Goal: Information Seeking & Learning: Learn about a topic

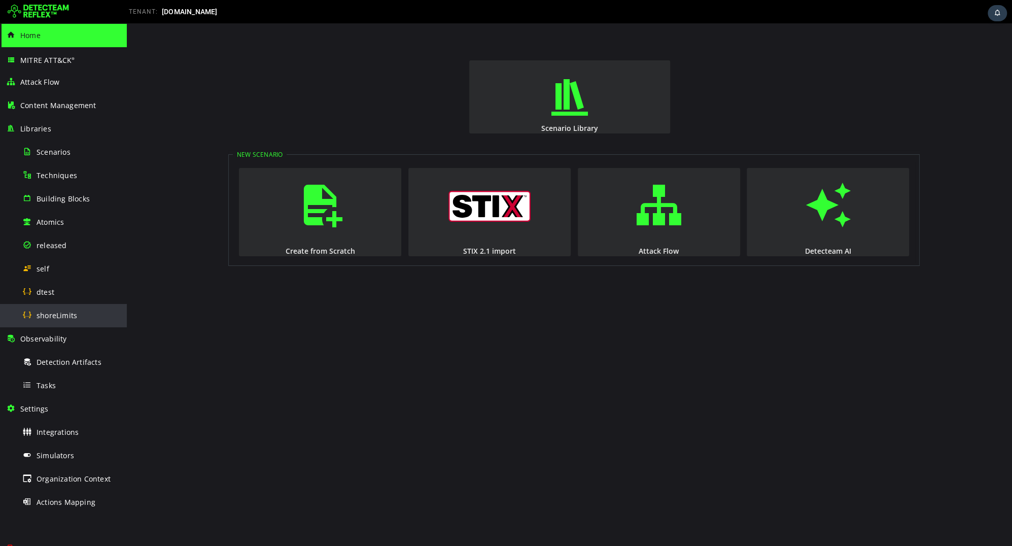
click at [63, 311] on span "shoreLimits" at bounding box center [57, 316] width 41 height 10
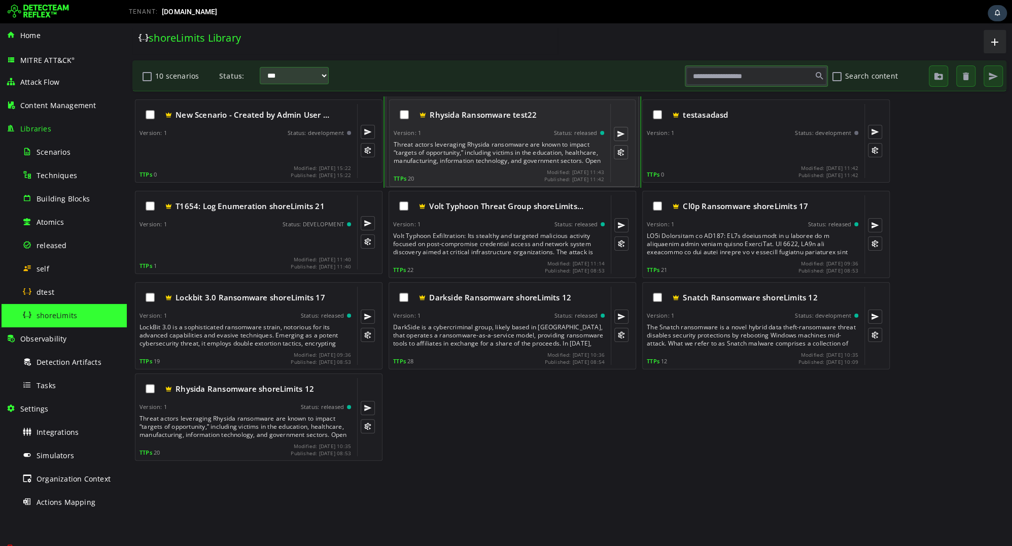
click at [560, 163] on div "Threat actors leveraging Rhysida ransomware are known to impact “targets of opp…" at bounding box center [500, 153] width 213 height 24
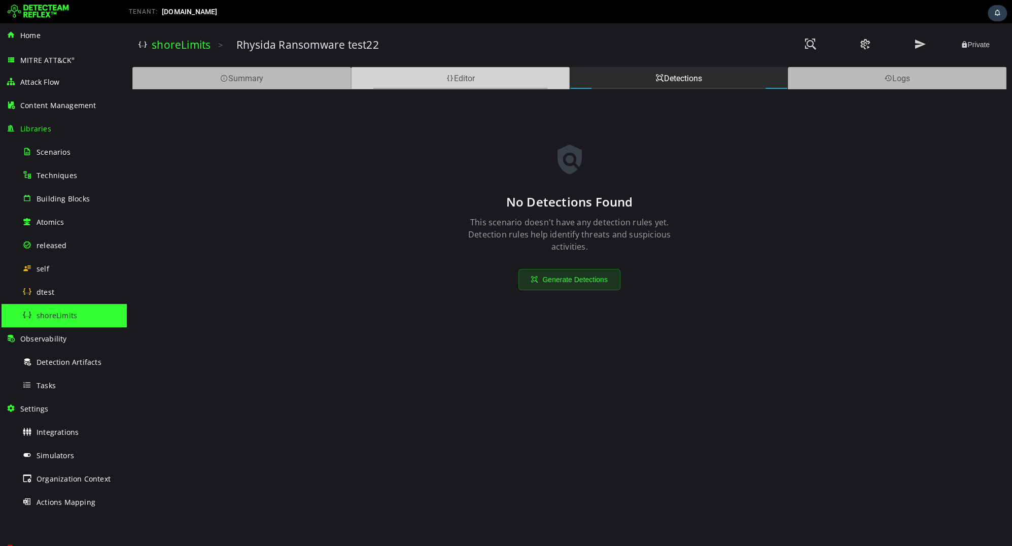
click at [400, 81] on div "Editor" at bounding box center [460, 78] width 219 height 22
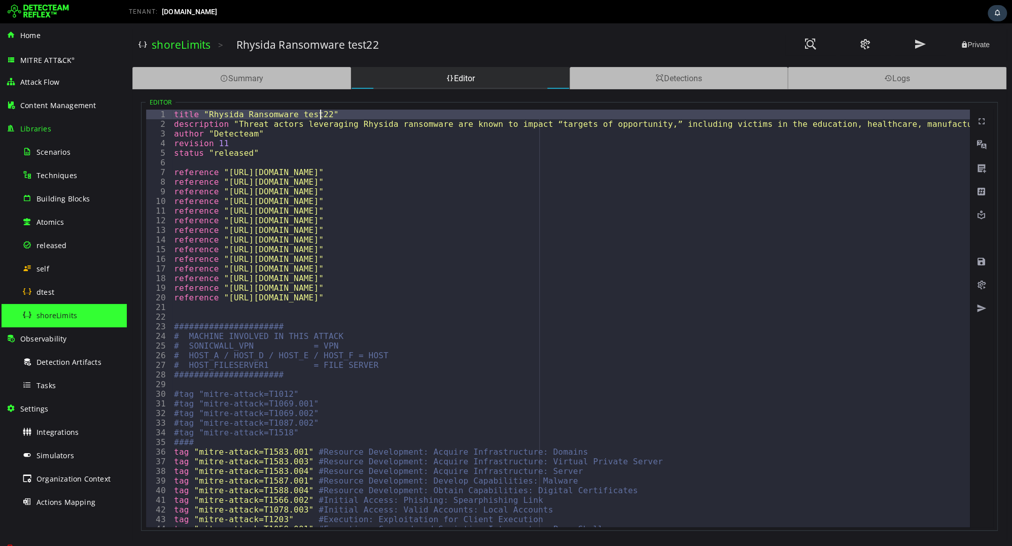
type textarea "**********"
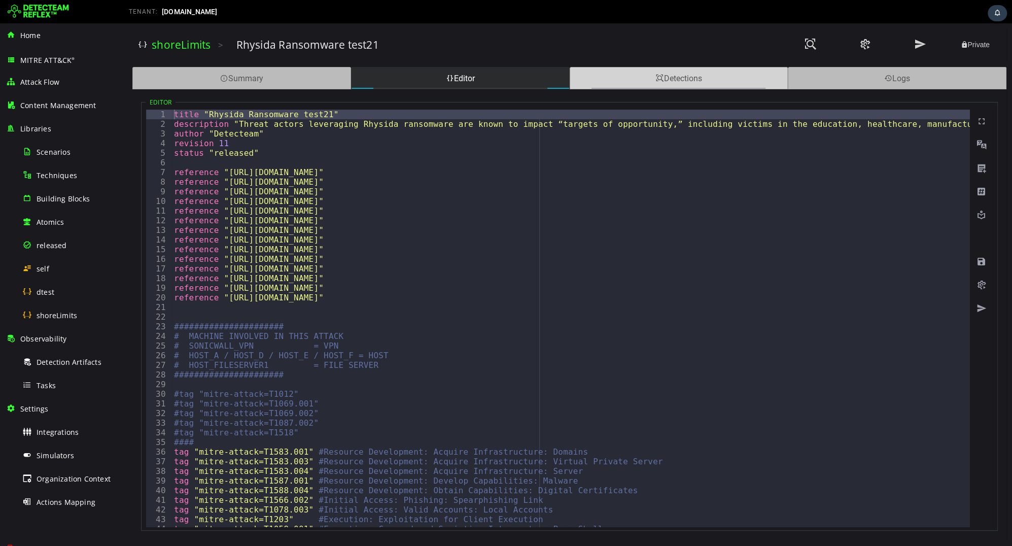
click at [645, 83] on div "Detections" at bounding box center [679, 78] width 219 height 22
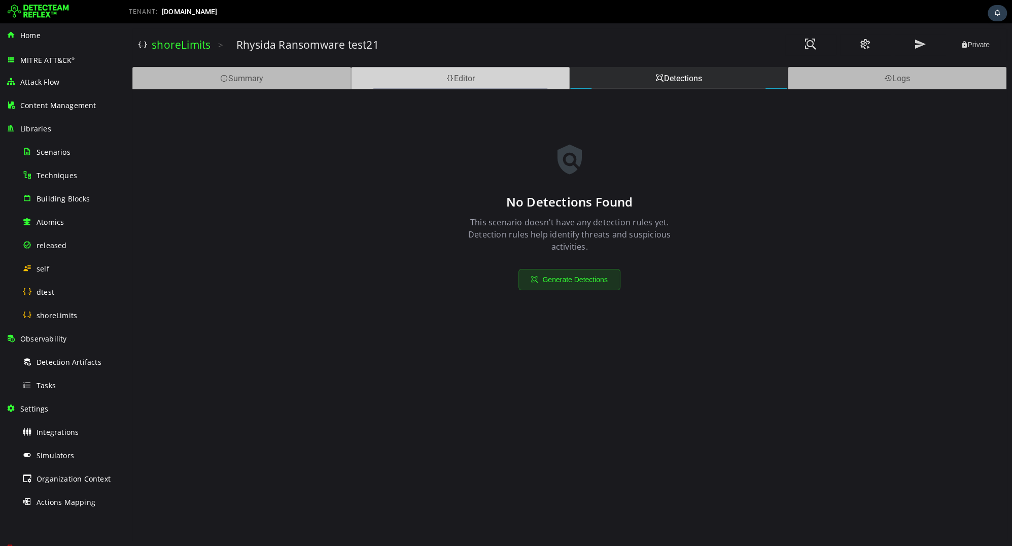
click at [491, 75] on div "Editor" at bounding box center [460, 78] width 219 height 22
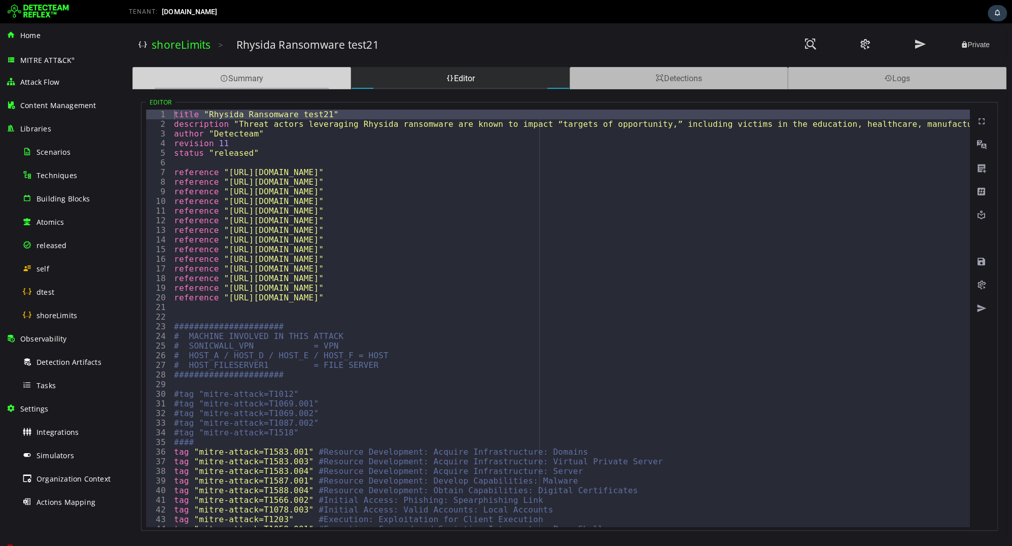
click at [324, 79] on div "Summary" at bounding box center [241, 78] width 219 height 22
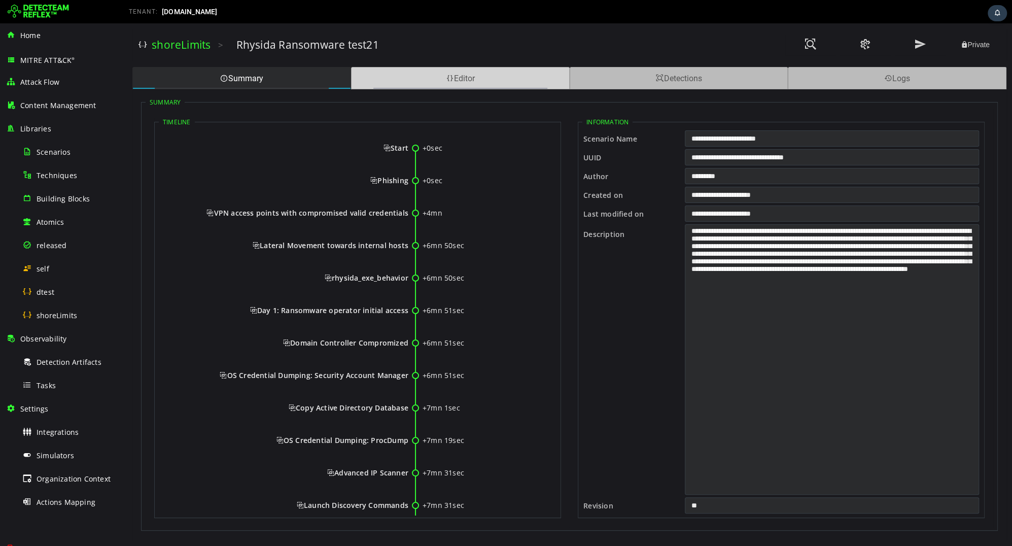
click at [469, 78] on div "Editor" at bounding box center [460, 78] width 219 height 22
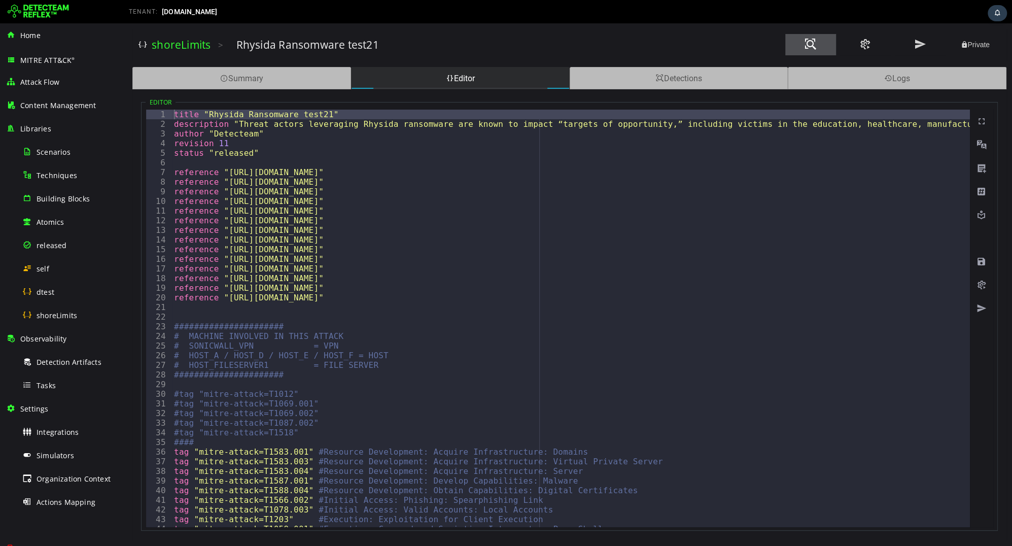
click at [809, 48] on span at bounding box center [811, 45] width 12 height 14
click at [72, 358] on span "Detection Artifacts" at bounding box center [69, 362] width 65 height 10
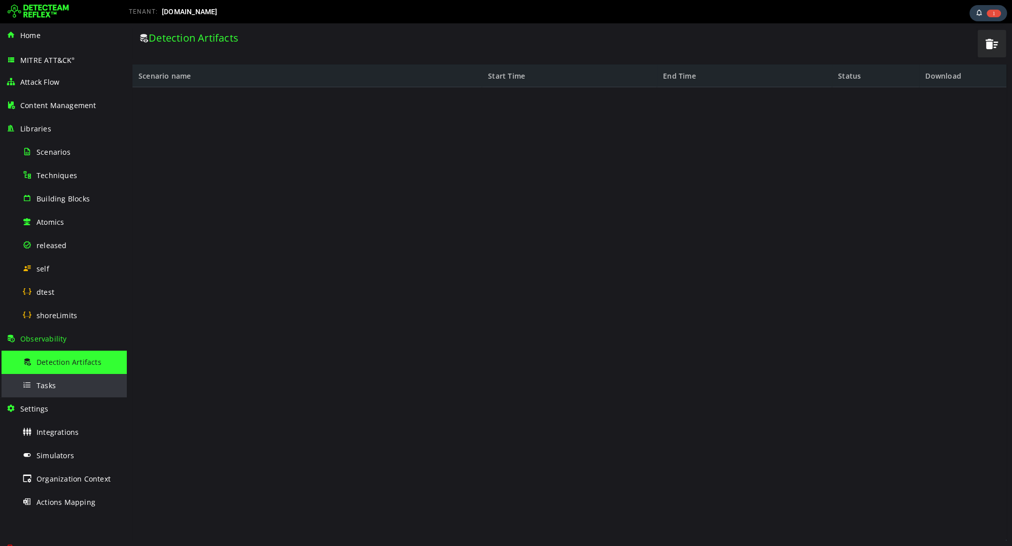
click at [67, 380] on div "Tasks" at bounding box center [71, 385] width 98 height 23
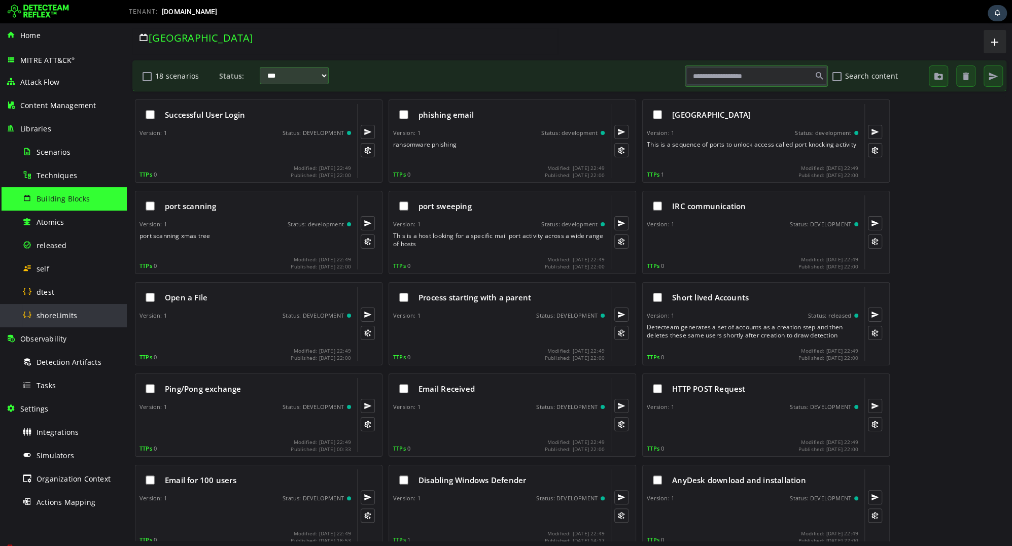
click at [60, 319] on span "shoreLimits" at bounding box center [57, 316] width 41 height 10
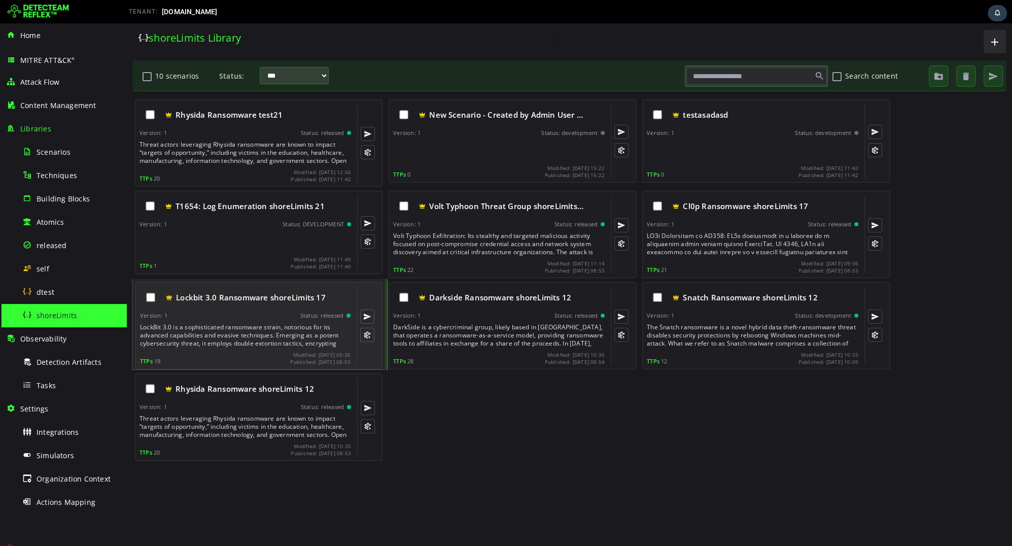
click at [231, 321] on div "Lockbit 3.0 Ransomware shoreLimits 17 Version: 1 Status: released TTPs 19 Modif…" at bounding box center [245, 326] width 211 height 78
click at [243, 326] on div "LockBit 3.0 is a sophisticated ransomware strain, notorious for its advanced ca…" at bounding box center [246, 335] width 213 height 24
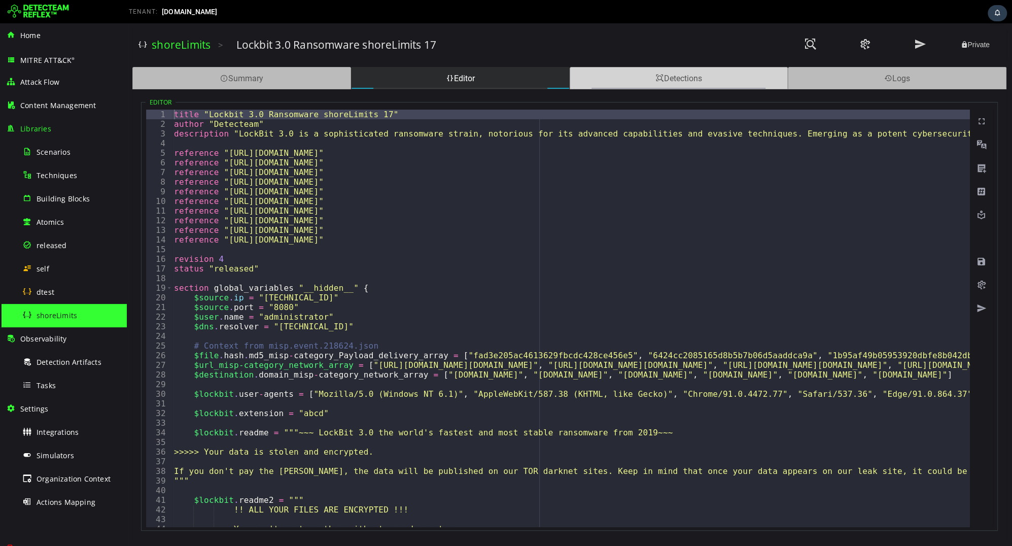
click at [644, 78] on div "Detections" at bounding box center [679, 78] width 219 height 22
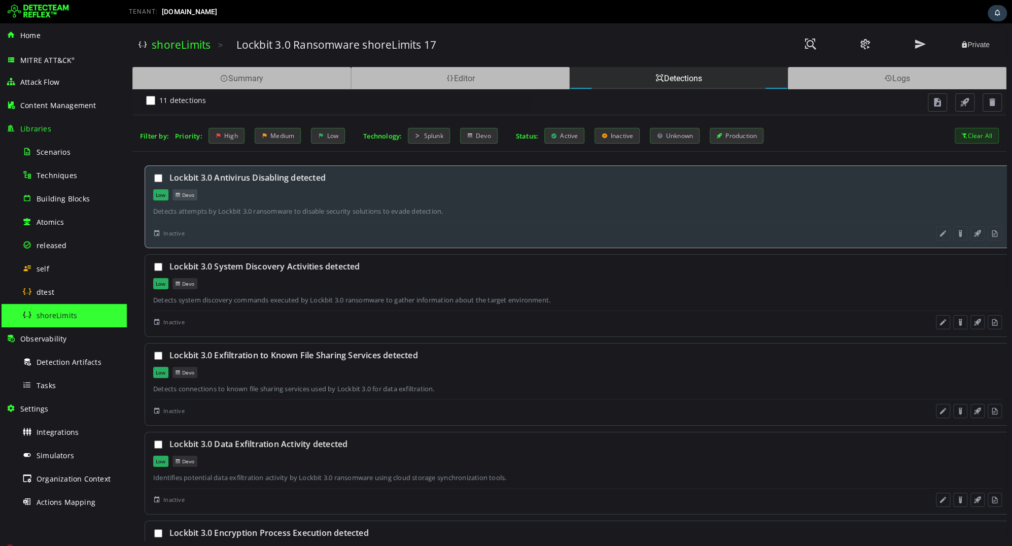
click at [510, 202] on div "Lockbit 3.0 Antivirus Disabling detected Low Devo Detects attempts by Lockbit 3…" at bounding box center [578, 206] width 866 height 83
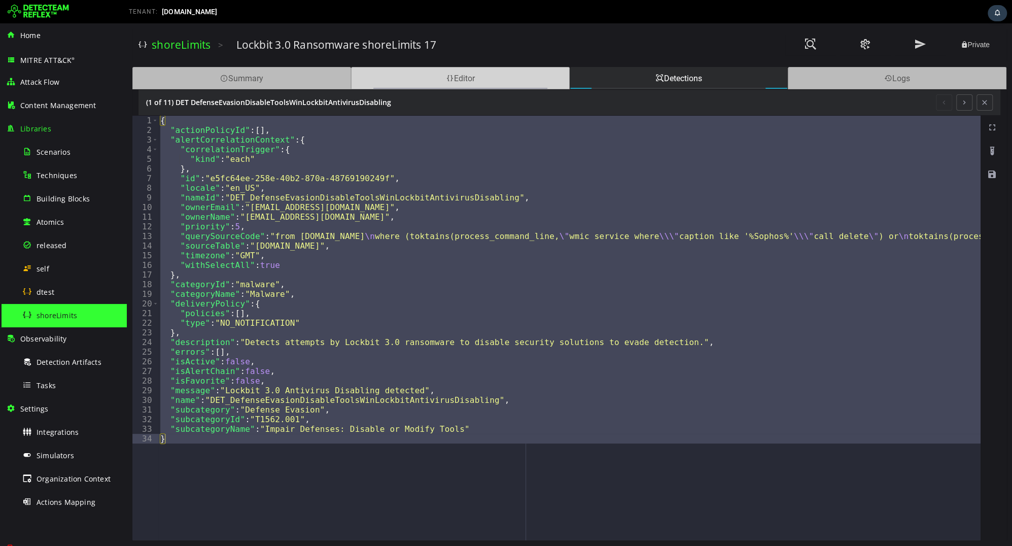
click at [414, 78] on div "Editor" at bounding box center [460, 78] width 219 height 22
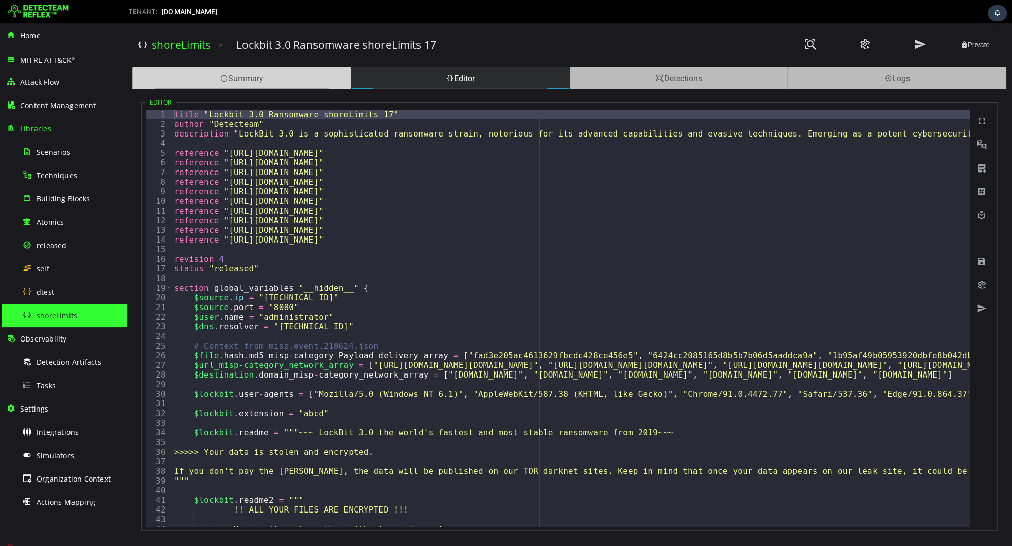
click at [282, 77] on div "Summary" at bounding box center [241, 78] width 219 height 22
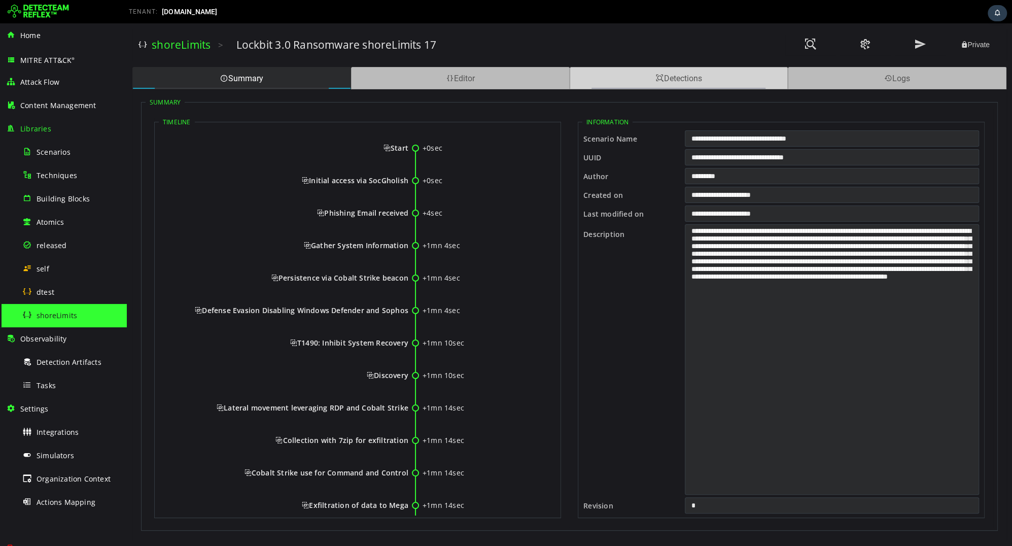
click at [612, 85] on div "Detections" at bounding box center [679, 78] width 219 height 22
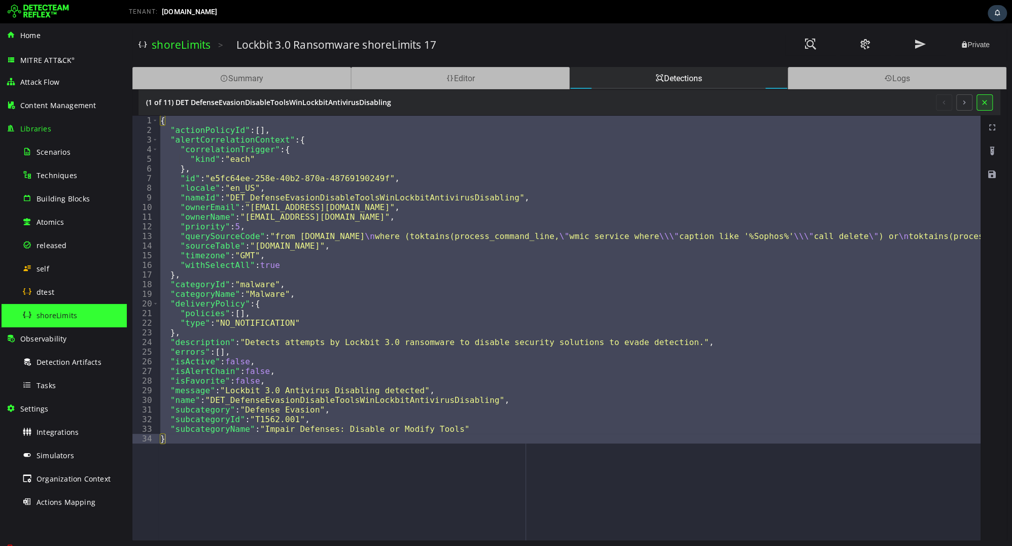
click at [986, 102] on button at bounding box center [985, 102] width 16 height 16
